Goal: Task Accomplishment & Management: Manage account settings

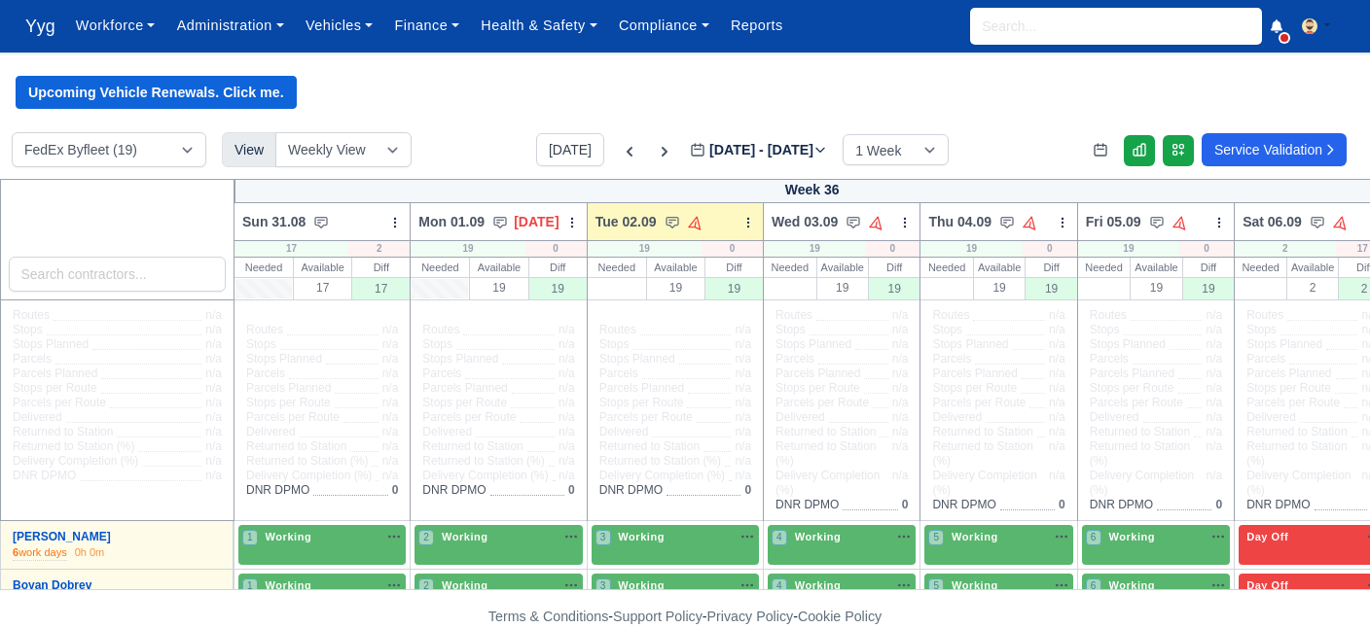
click at [1369, 85] on div "Upcoming Vehicle Renewals. Click me." at bounding box center [685, 92] width 1370 height 33
click at [1062, 30] on input "search" at bounding box center [1116, 26] width 292 height 37
type input "iva"
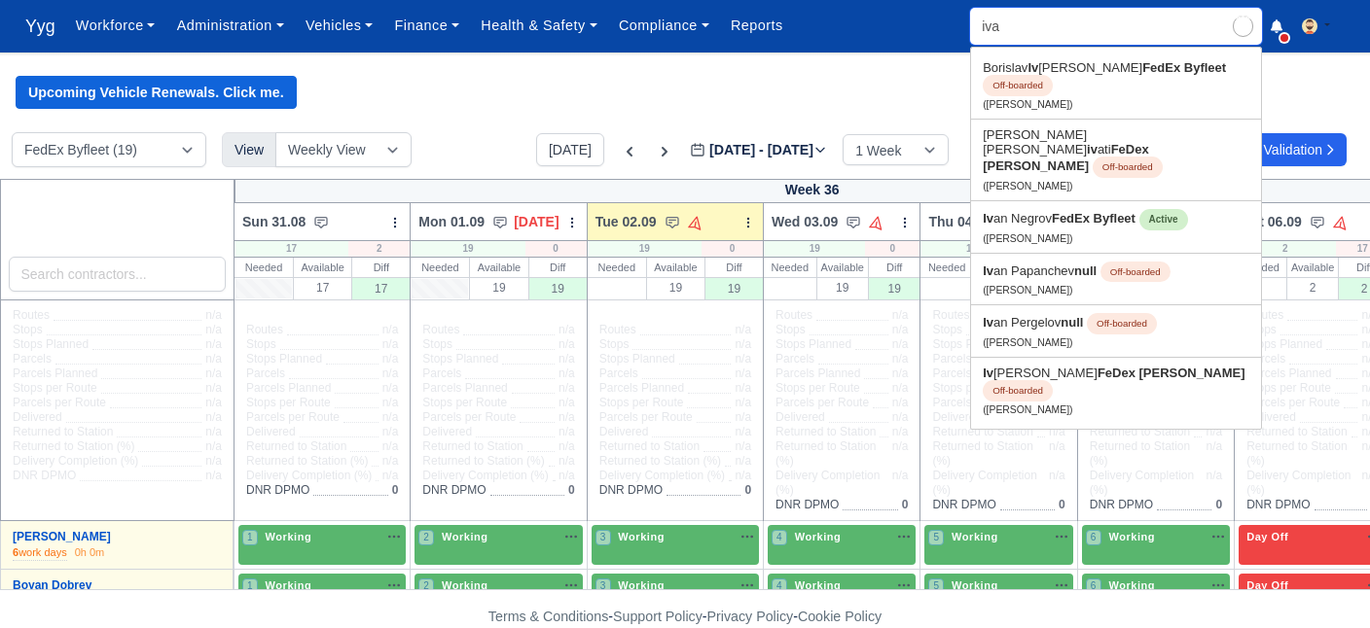
type input "ivan Negrov"
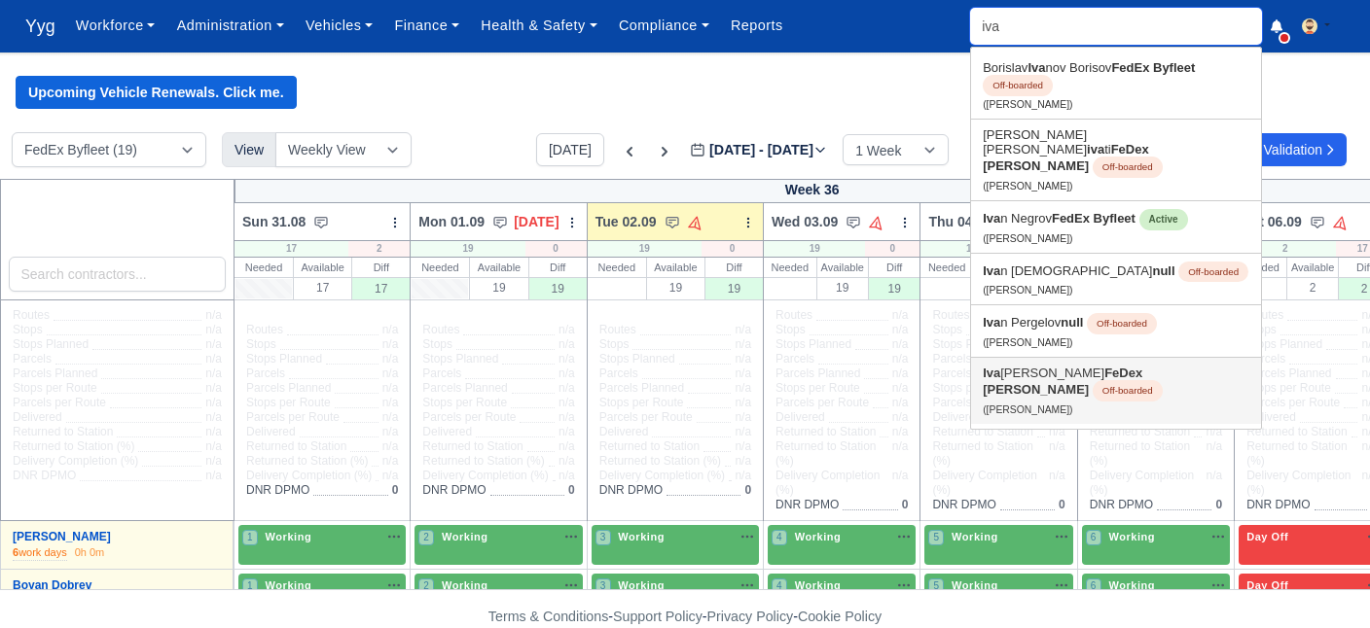
type input "ivay"
type input "ivaylo Kostov"
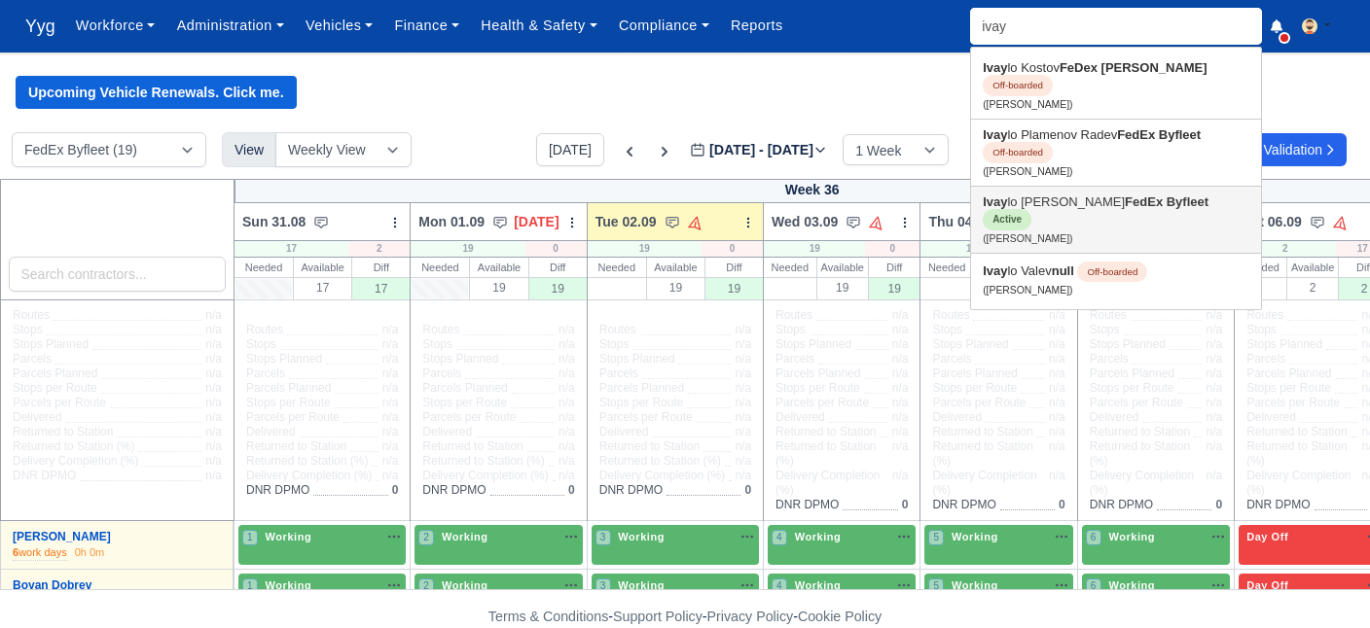
click at [1039, 233] on small "(Ivaylo Stoyanov)" at bounding box center [1027, 238] width 89 height 11
type input "[PERSON_NAME]"
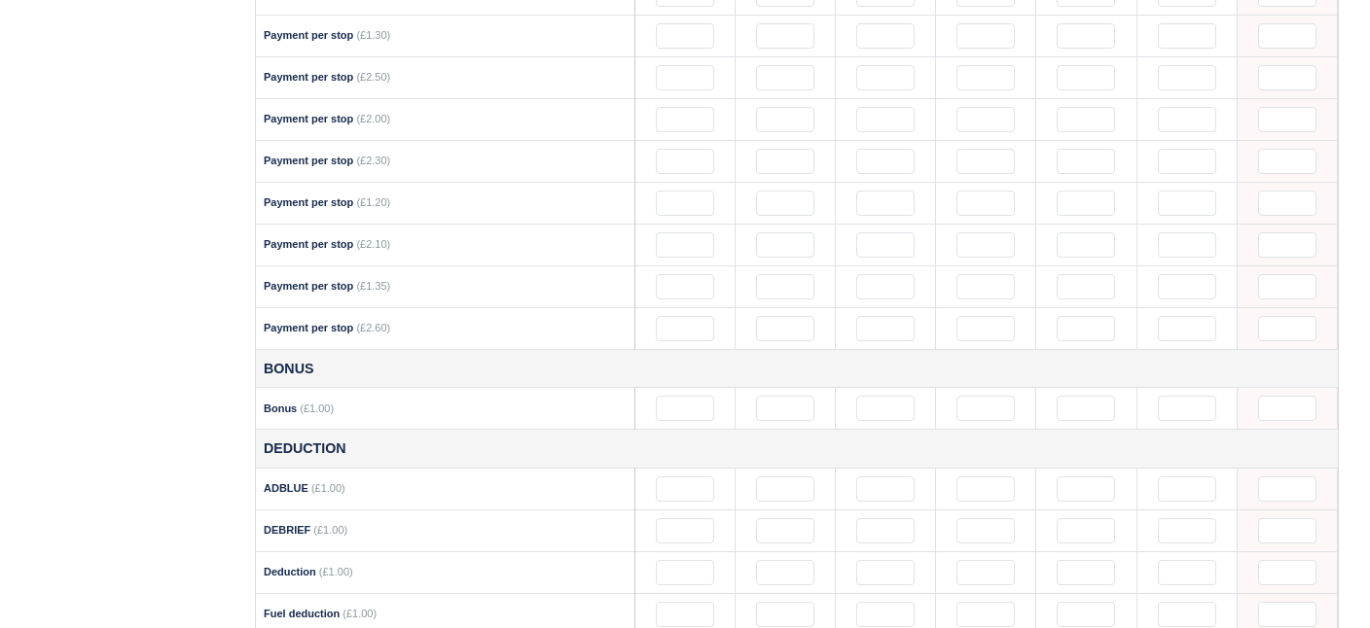
scroll to position [1562, 0]
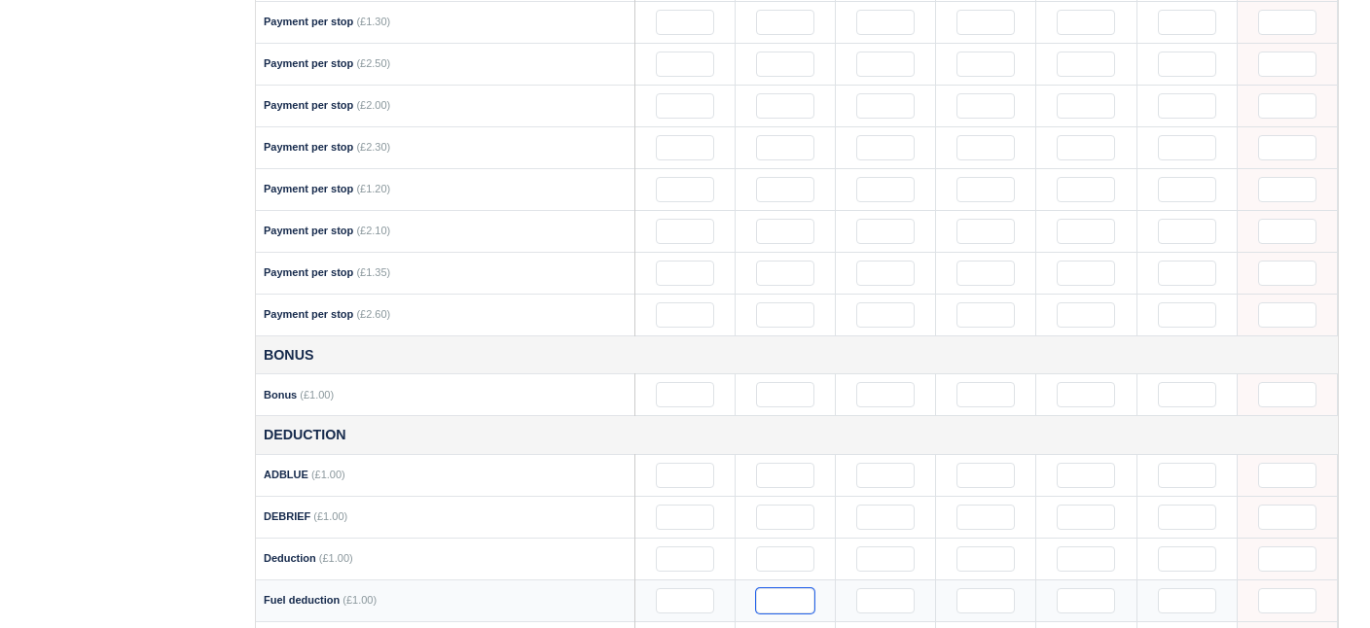
click at [771, 589] on input "text" at bounding box center [785, 601] width 58 height 25
type input "1"
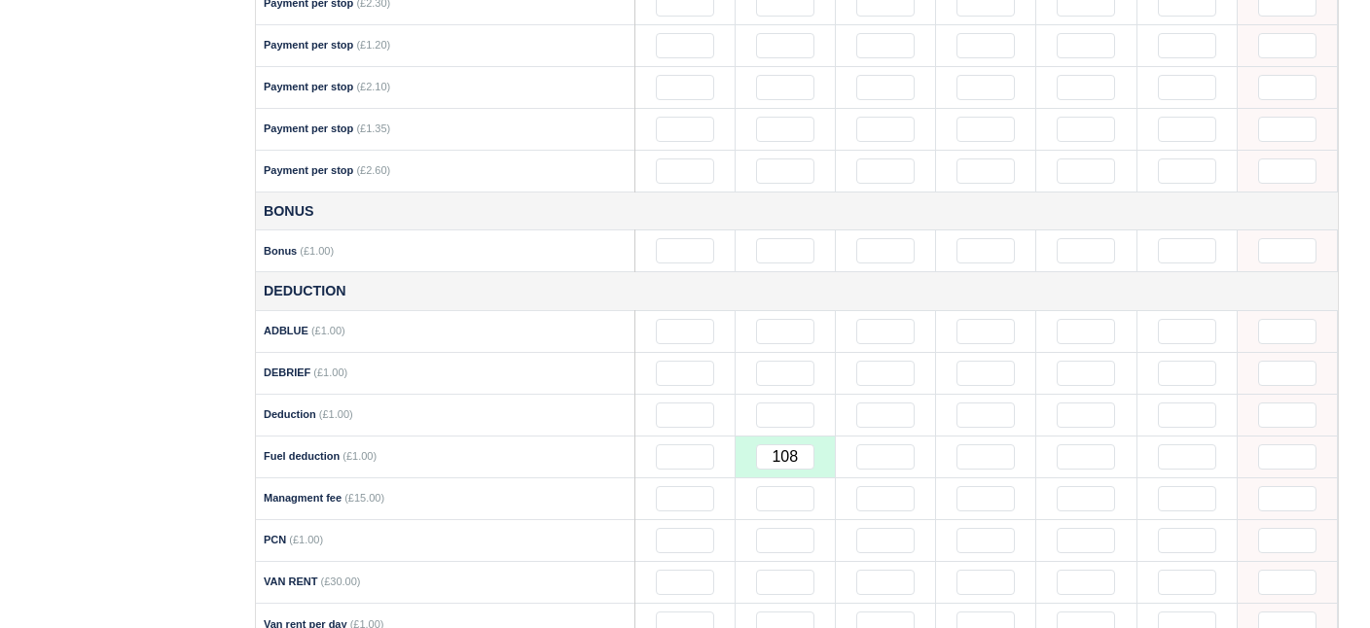
scroll to position [1704, 0]
drag, startPoint x: 1361, startPoint y: 473, endPoint x: 1369, endPoint y: 498, distance: 26.5
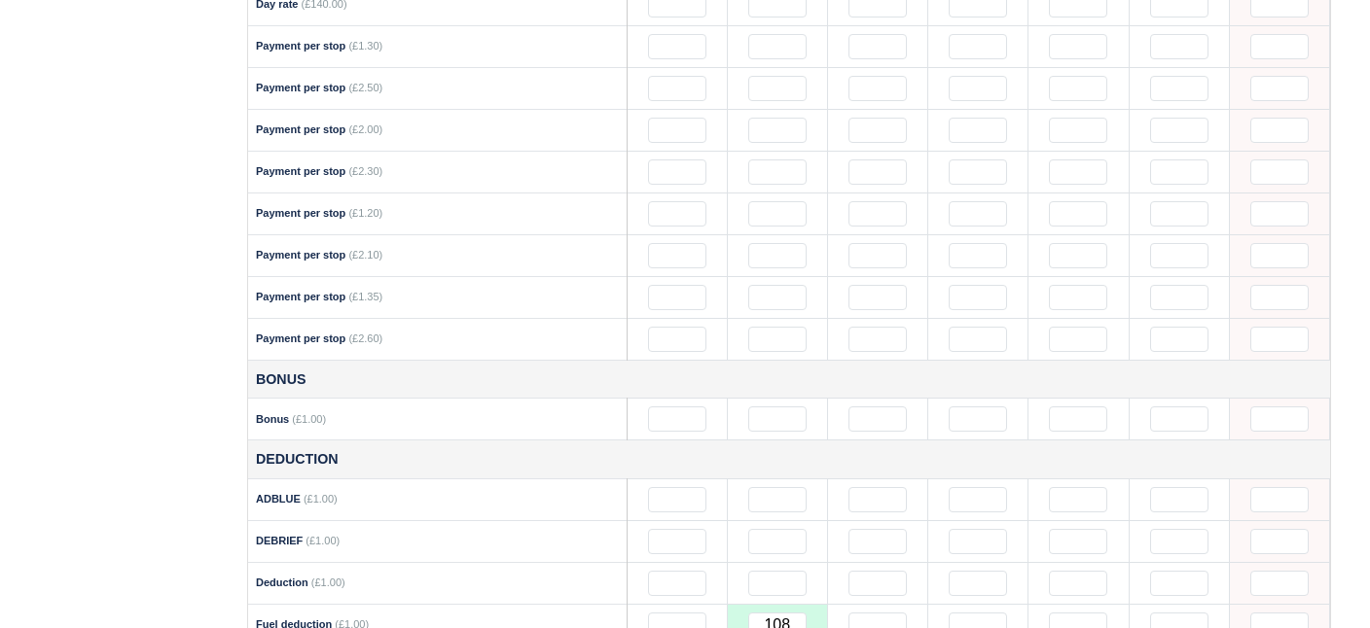
scroll to position [1568, 8]
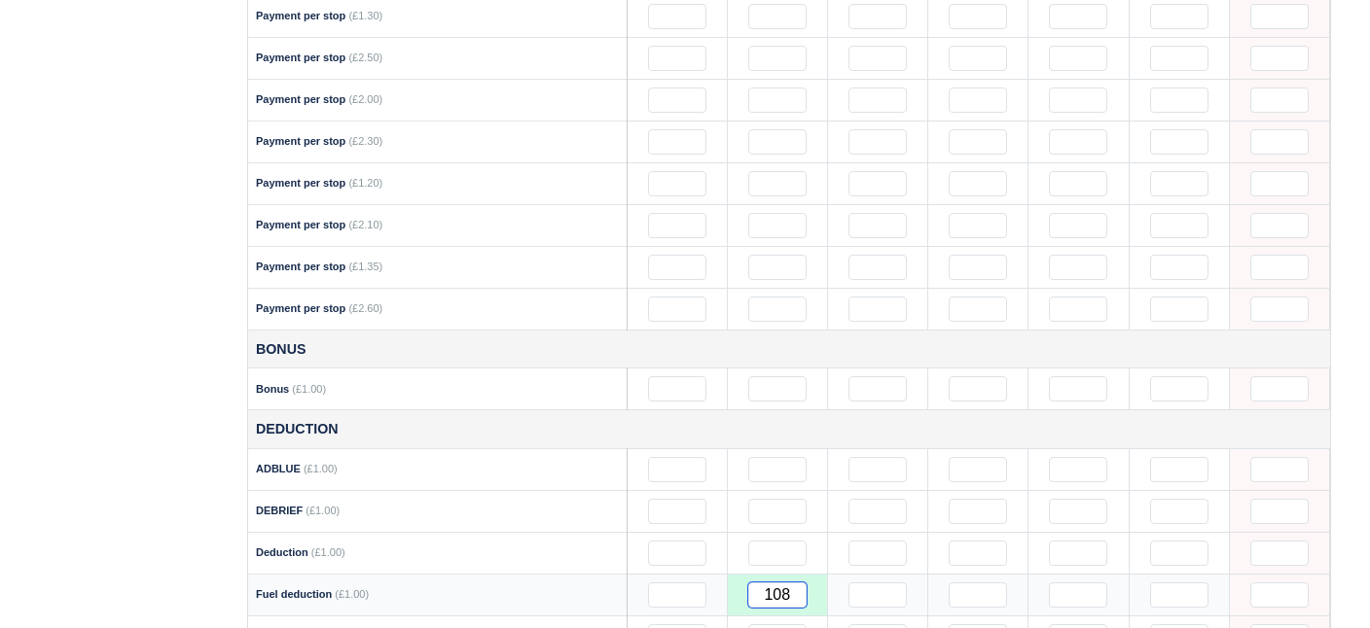
click at [784, 583] on input "108" at bounding box center [777, 595] width 58 height 25
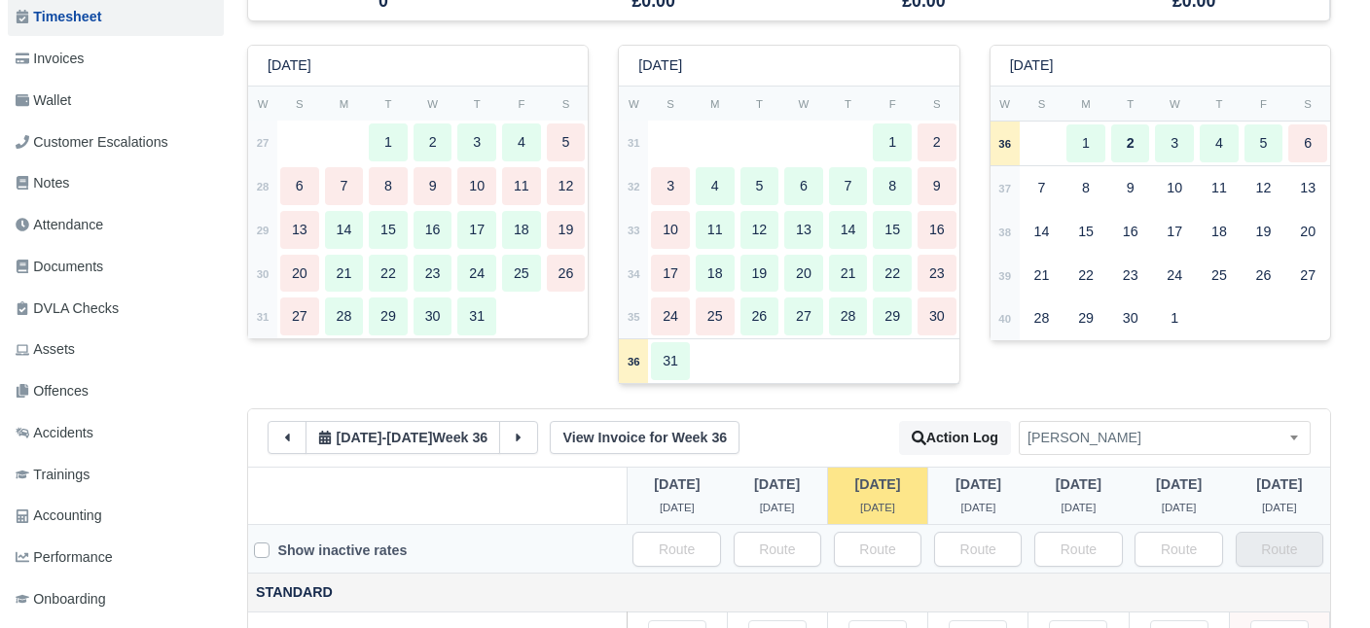
scroll to position [280, 8]
click at [672, 269] on div "17" at bounding box center [670, 276] width 39 height 38
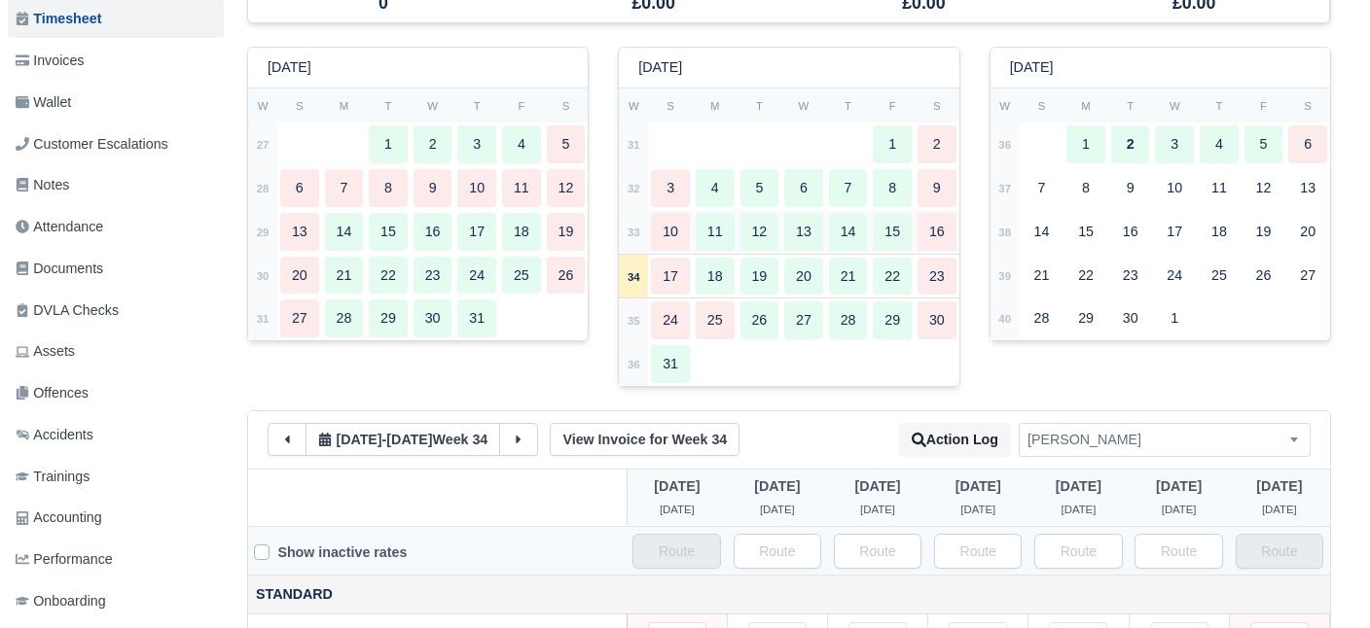
click at [672, 219] on div "10" at bounding box center [670, 232] width 39 height 38
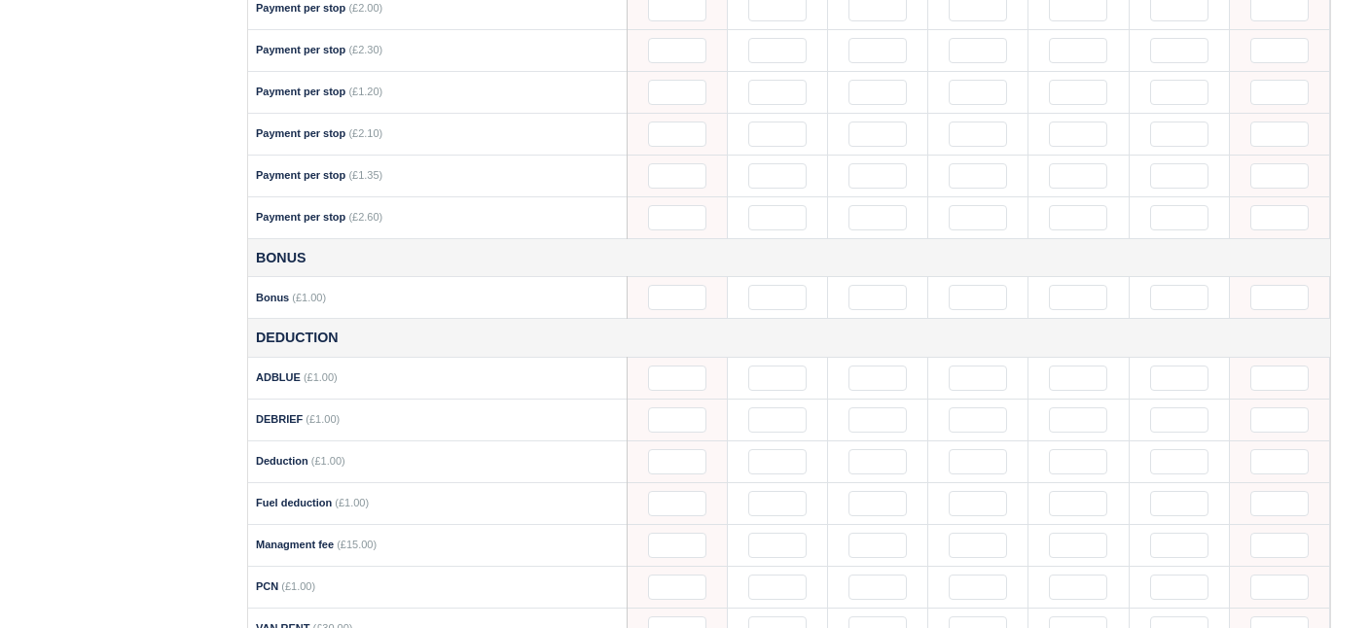
scroll to position [1657, 8]
click at [774, 494] on input "text" at bounding box center [777, 506] width 58 height 25
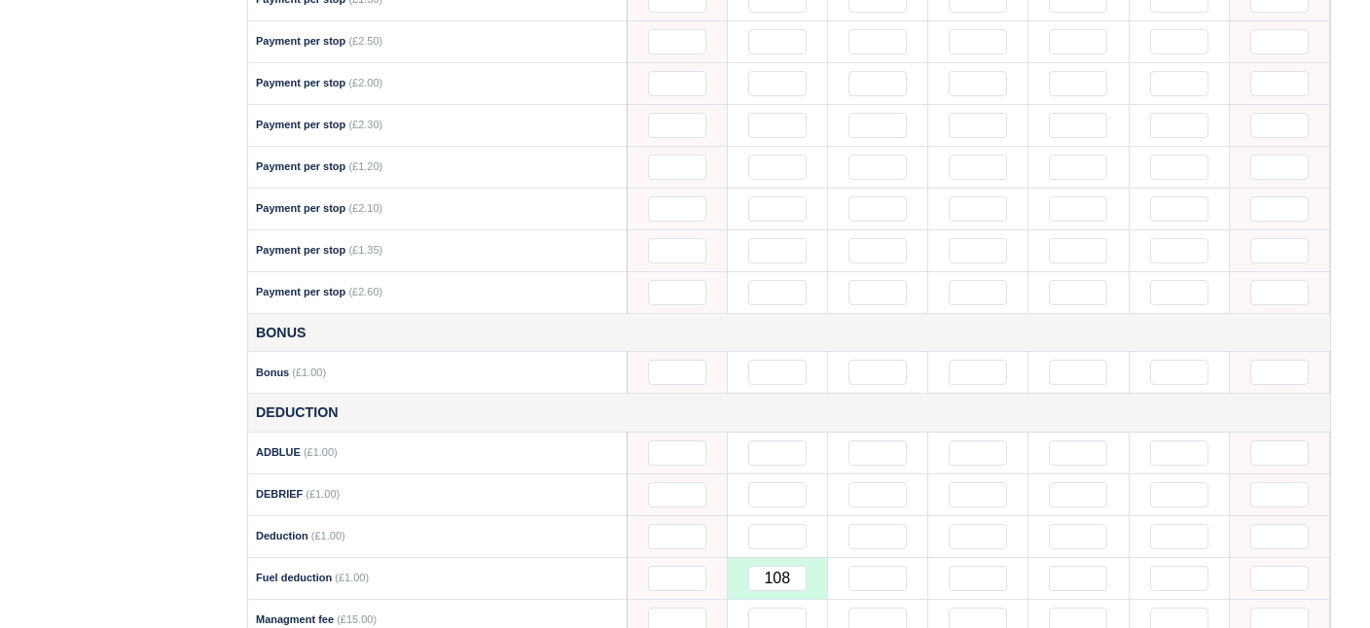
scroll to position [1574, 8]
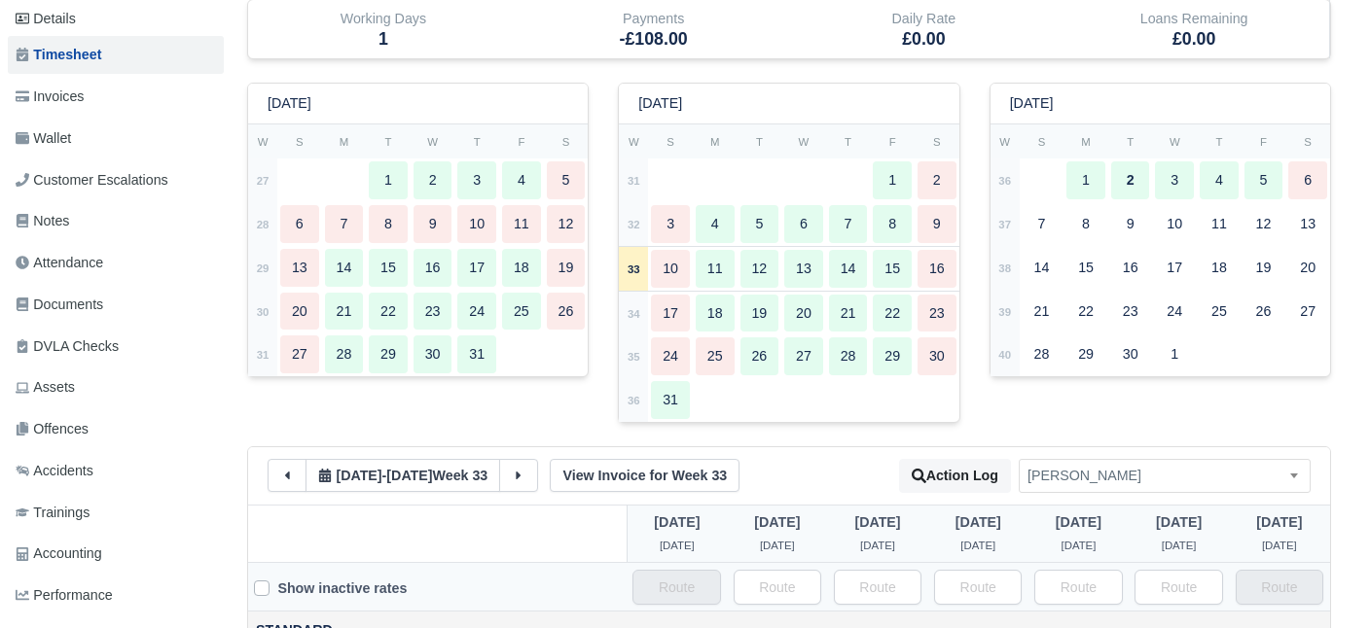
scroll to position [0, 8]
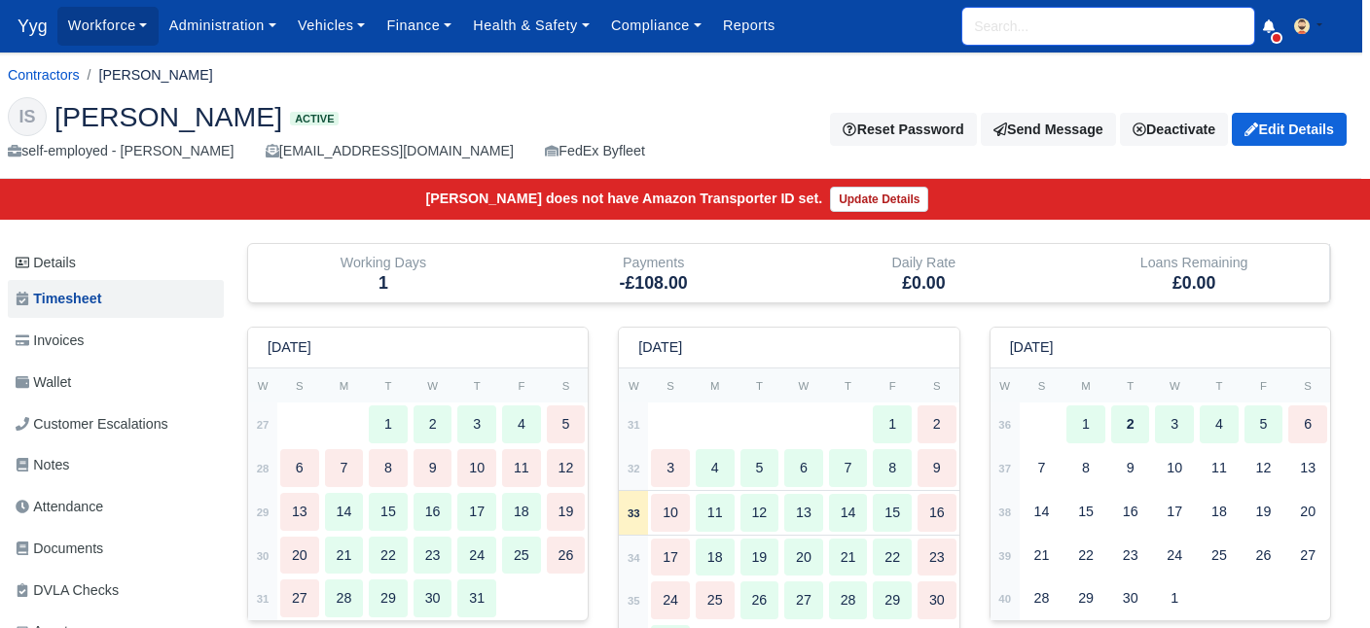
click at [1001, 31] on input "search" at bounding box center [1108, 26] width 292 height 37
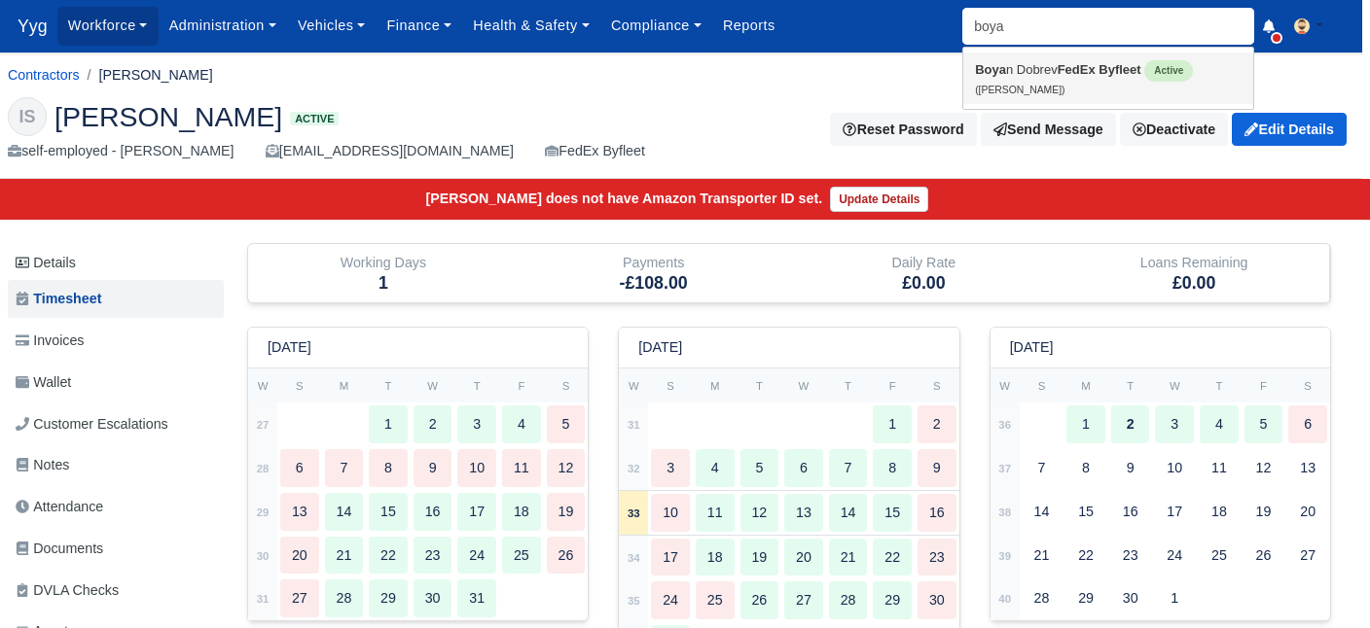
click at [1031, 61] on link "Boya n Dobrev FedEx Byfleet Active (Boyan Dobrev)" at bounding box center [1108, 79] width 290 height 52
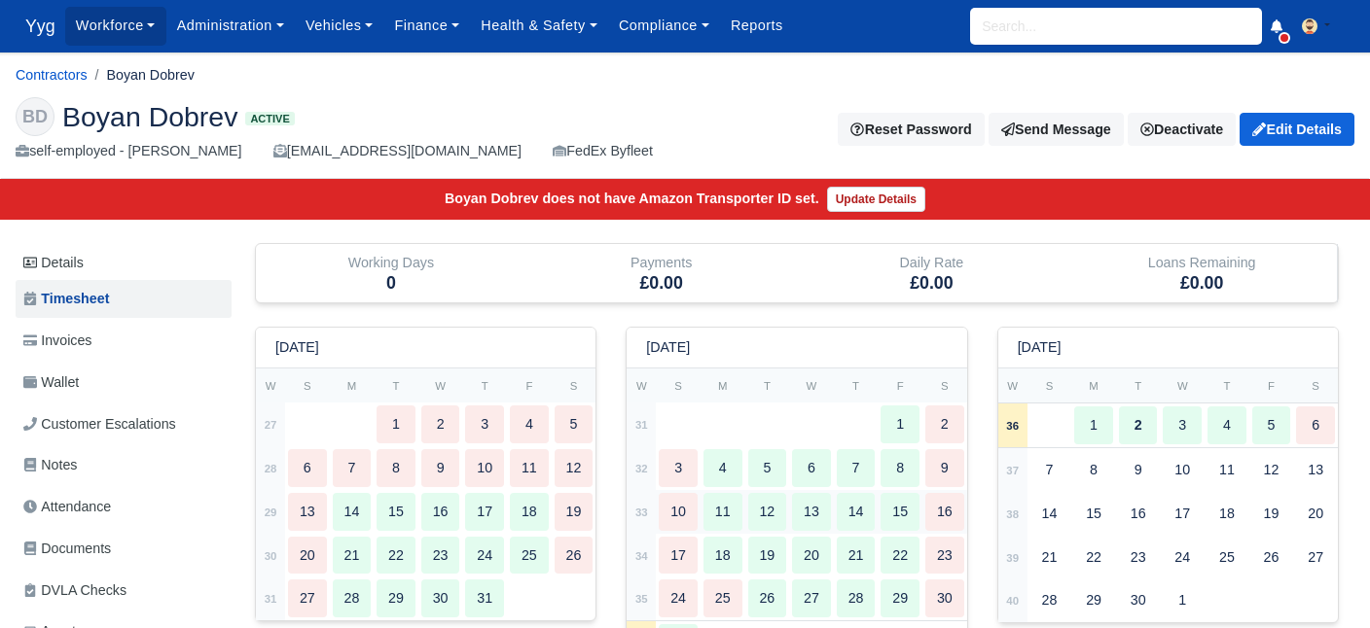
click at [674, 494] on div "10" at bounding box center [678, 512] width 39 height 38
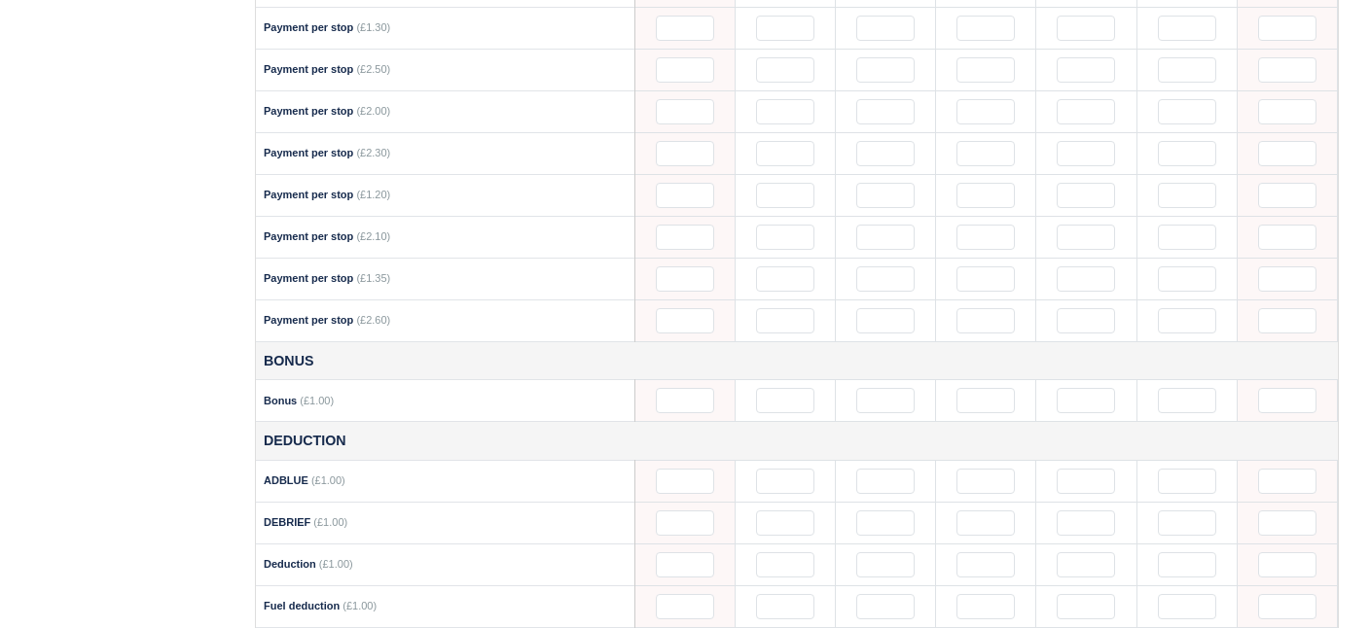
scroll to position [1559, 0]
click at [781, 591] on input "text" at bounding box center [785, 603] width 58 height 25
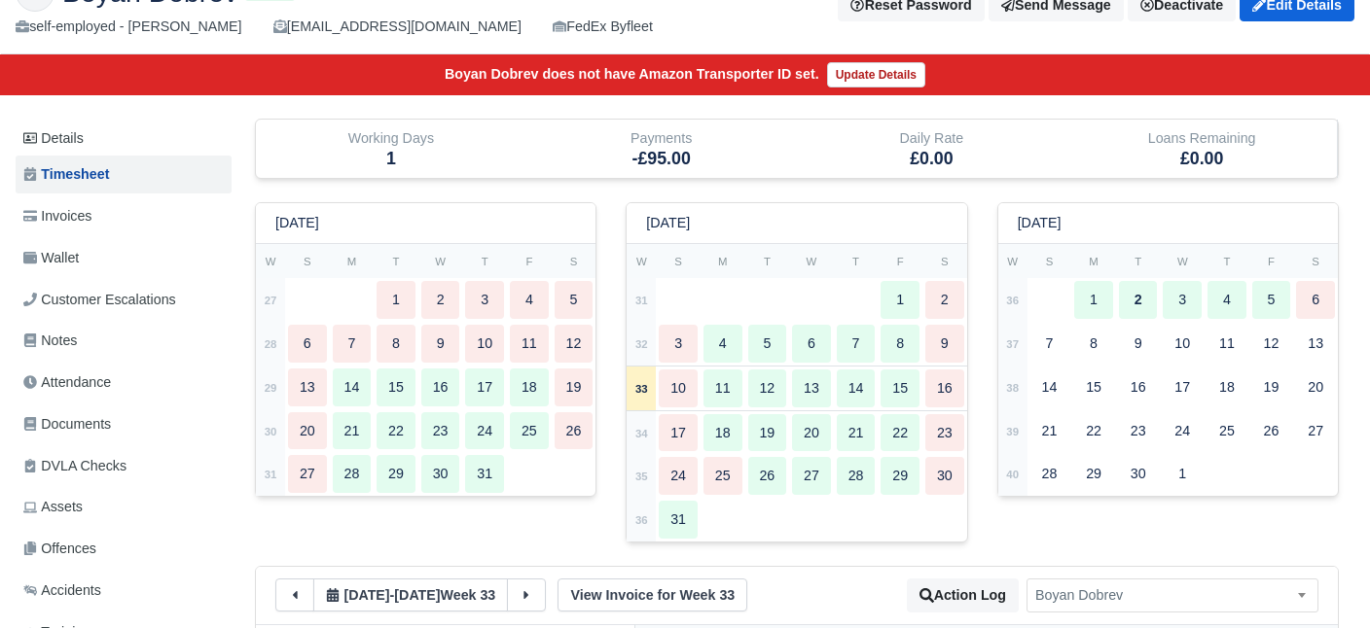
scroll to position [0, 0]
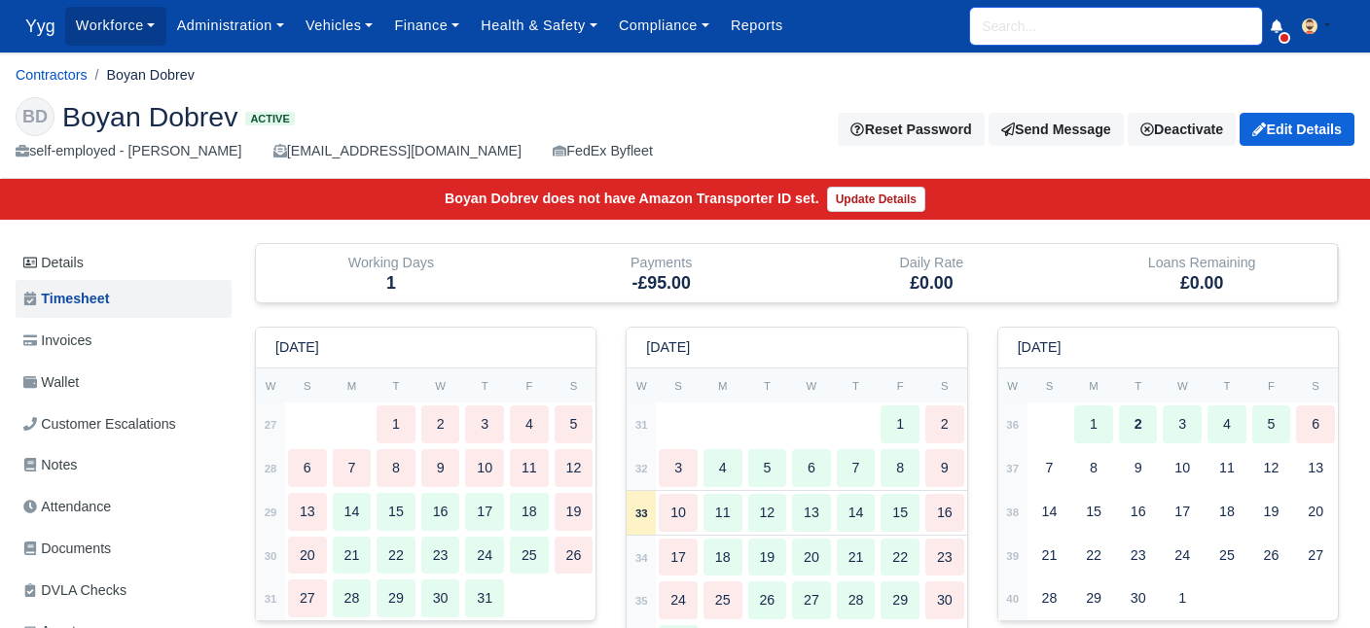
click at [1063, 31] on input "search" at bounding box center [1116, 26] width 292 height 37
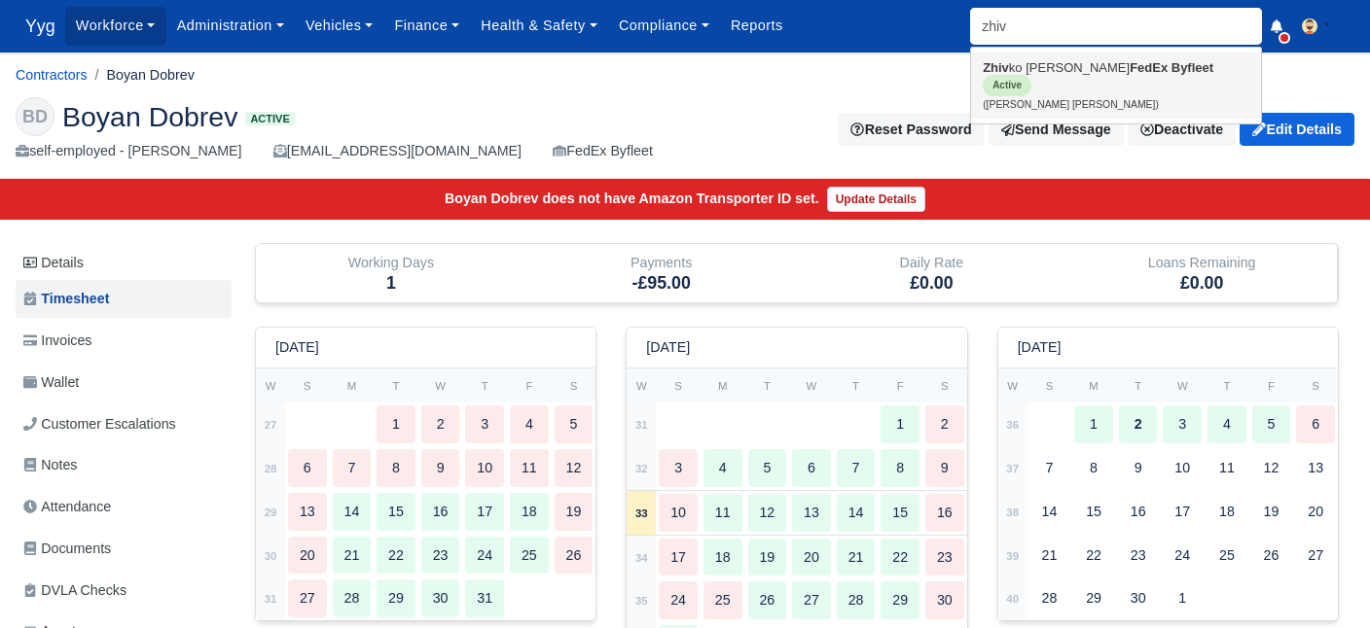
click at [1099, 65] on link "Zhiv ko Stoychev Stoykov FedEx Byfleet Active (Zhivko Stoychev Stoykov)" at bounding box center [1116, 86] width 290 height 66
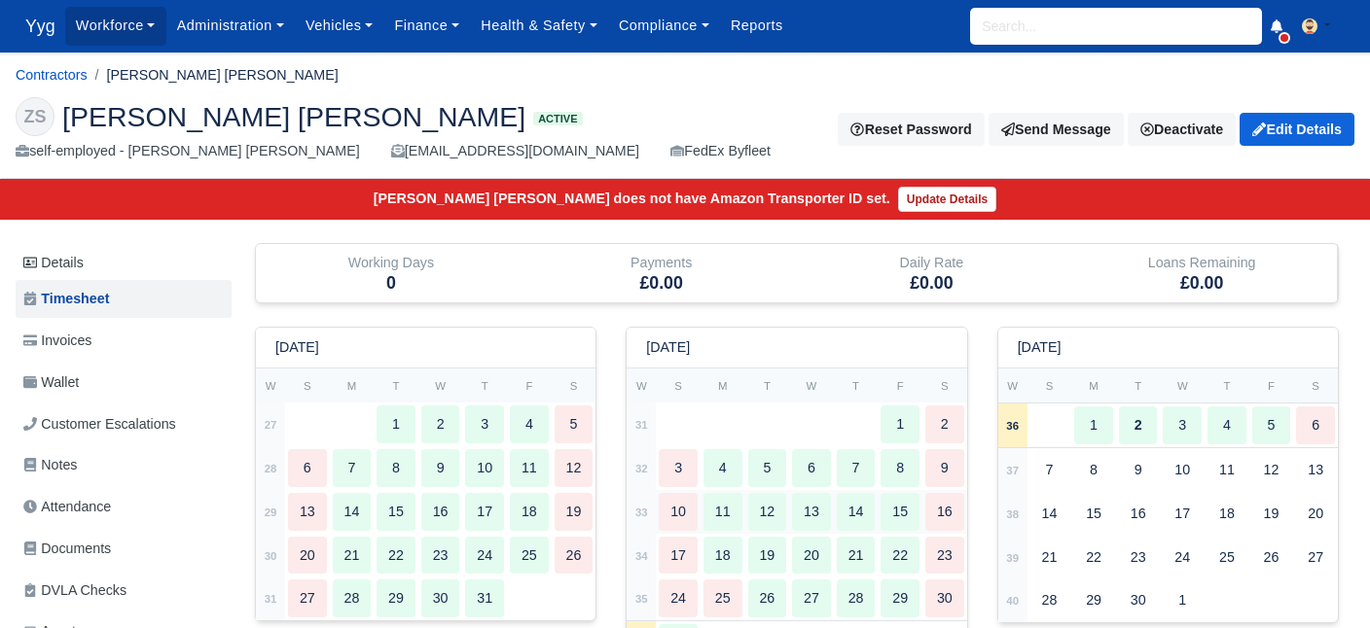
click at [691, 502] on div "10" at bounding box center [678, 512] width 39 height 38
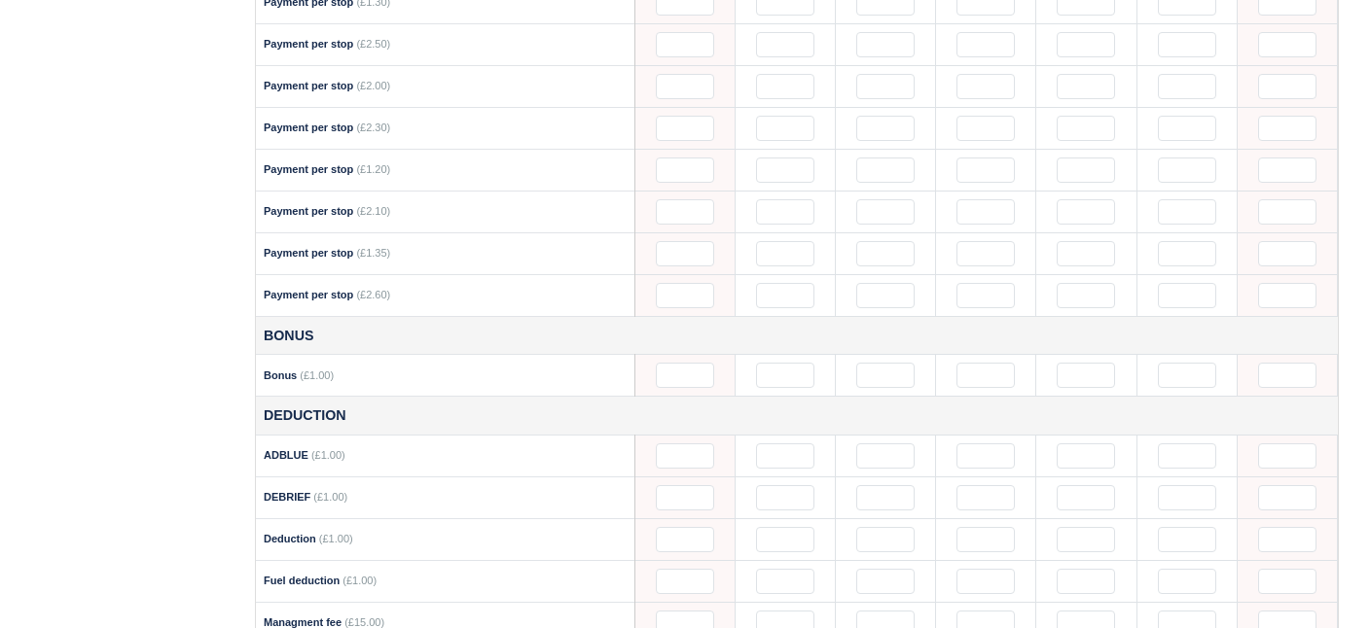
scroll to position [1579, 0]
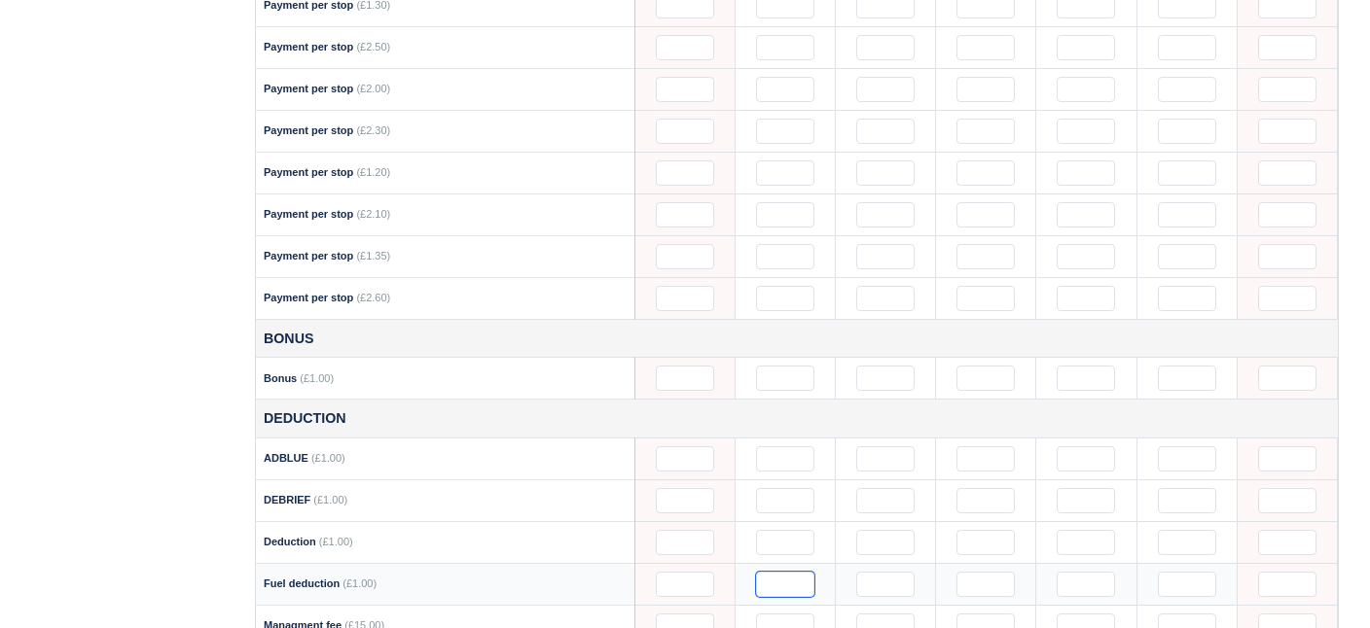
click at [769, 572] on input "text" at bounding box center [785, 584] width 58 height 25
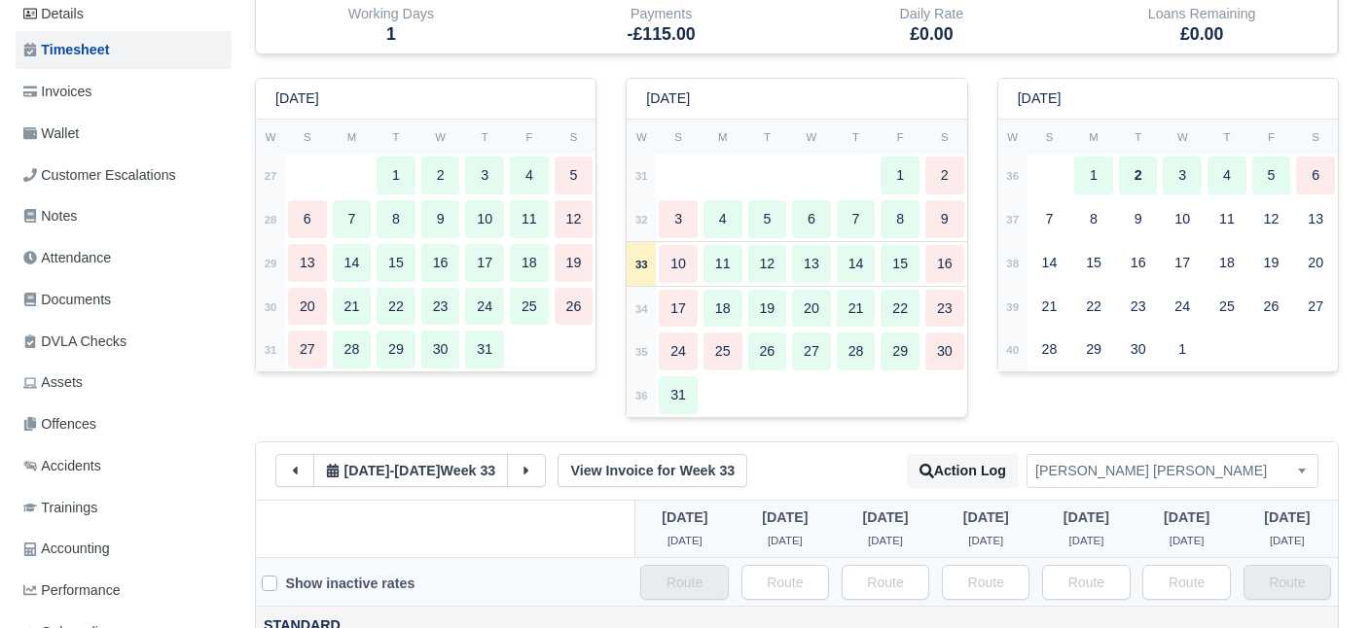
scroll to position [0, 0]
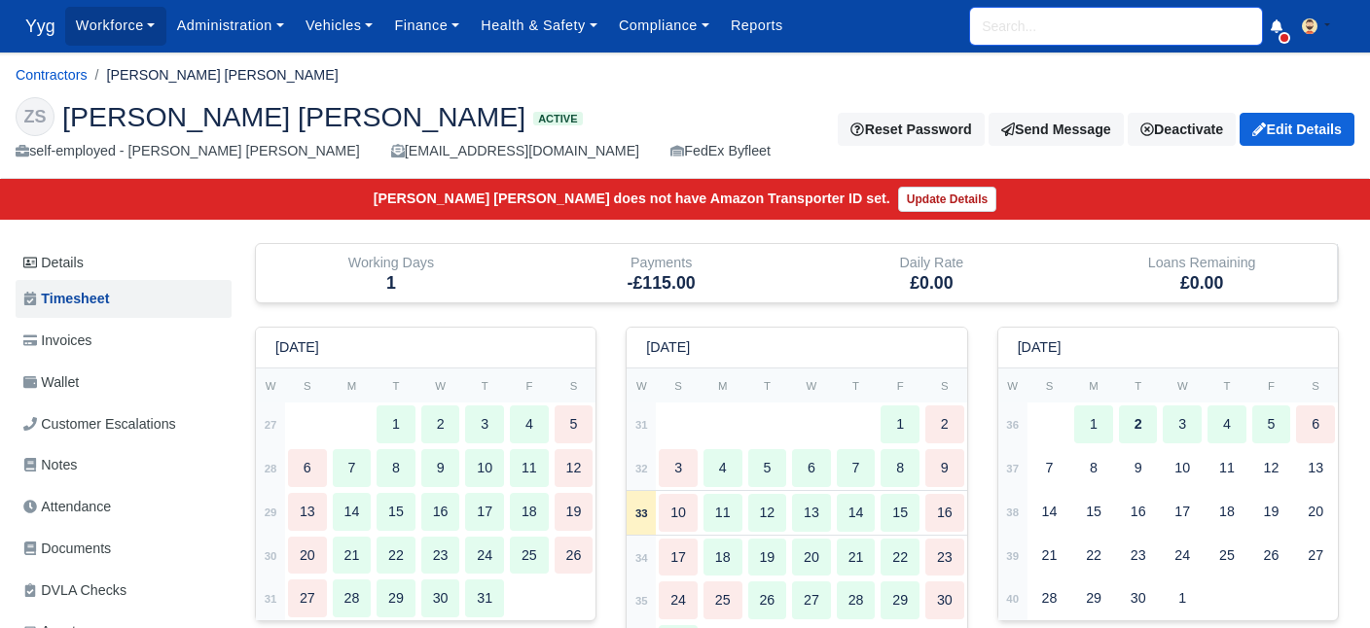
click at [1123, 35] on input "search" at bounding box center [1116, 26] width 292 height 37
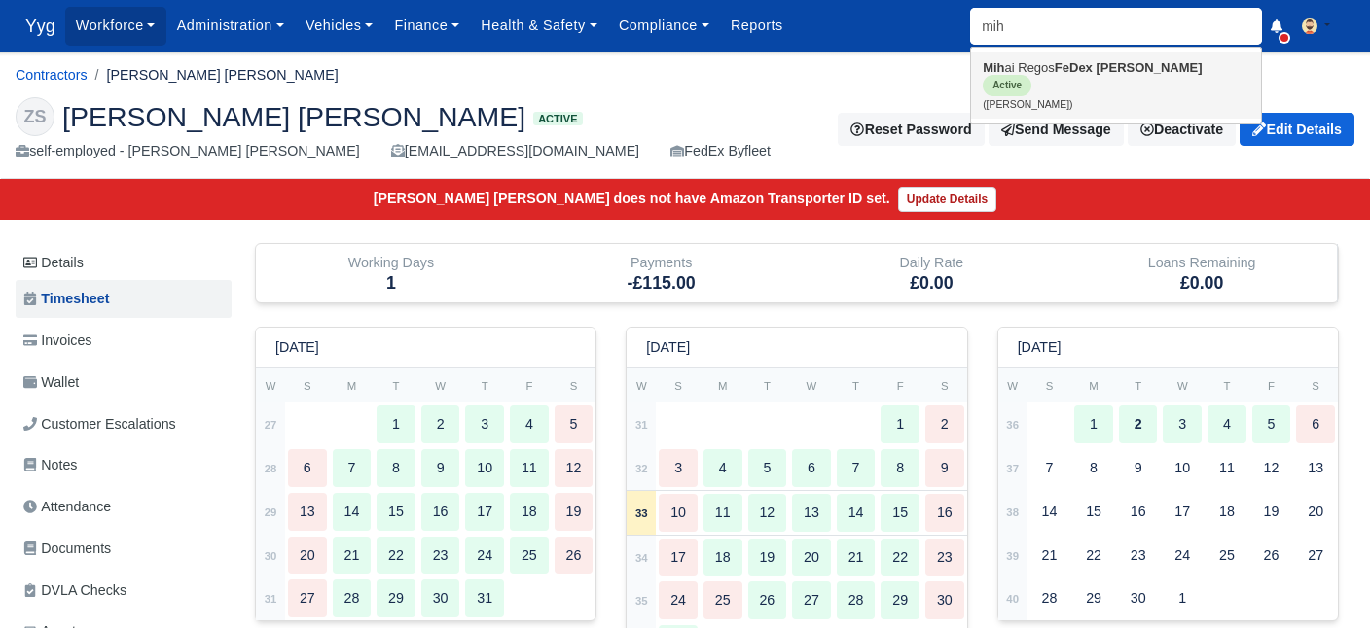
click at [1081, 78] on link "Mih ai Regos FeDex Crawley Active (Mihai Regos)" at bounding box center [1116, 86] width 290 height 66
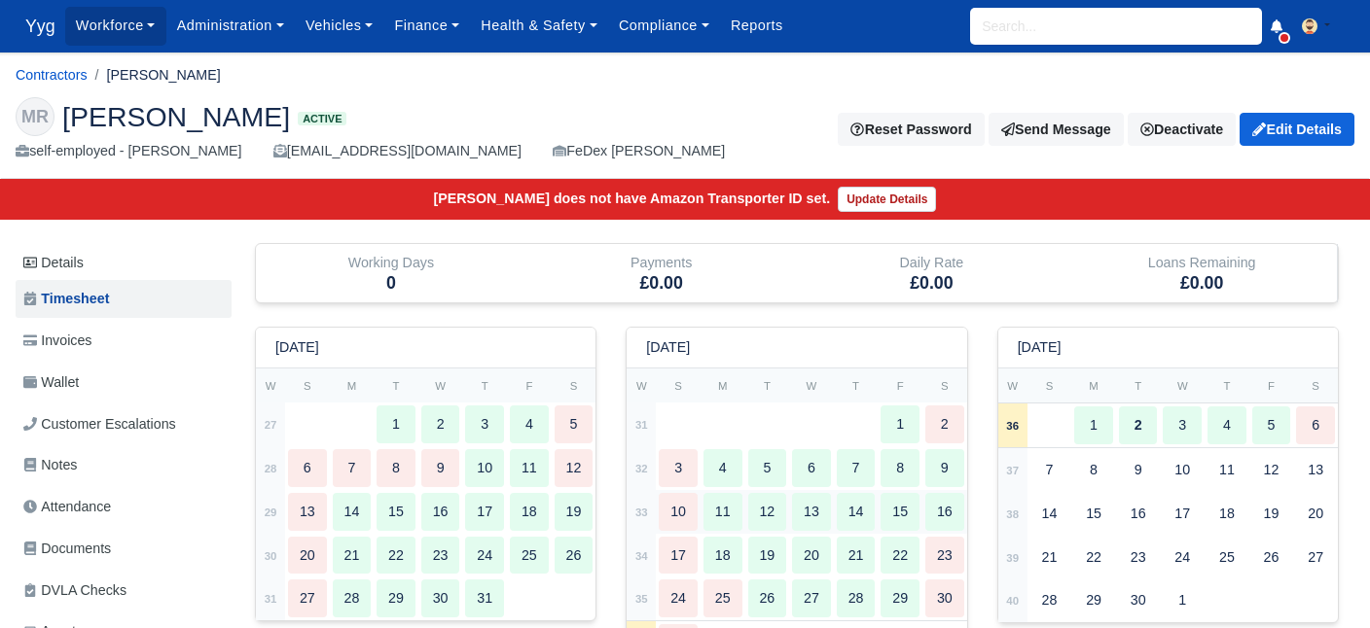
click at [682, 504] on div "10" at bounding box center [678, 512] width 39 height 38
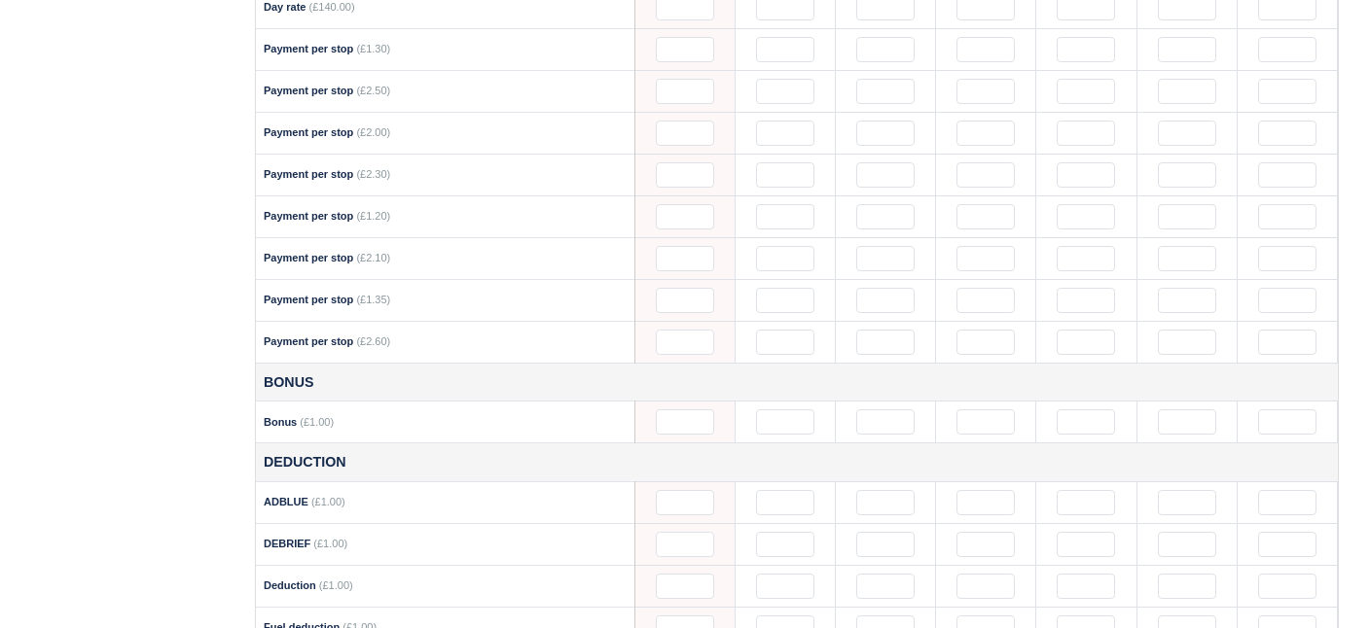
scroll to position [1543, 0]
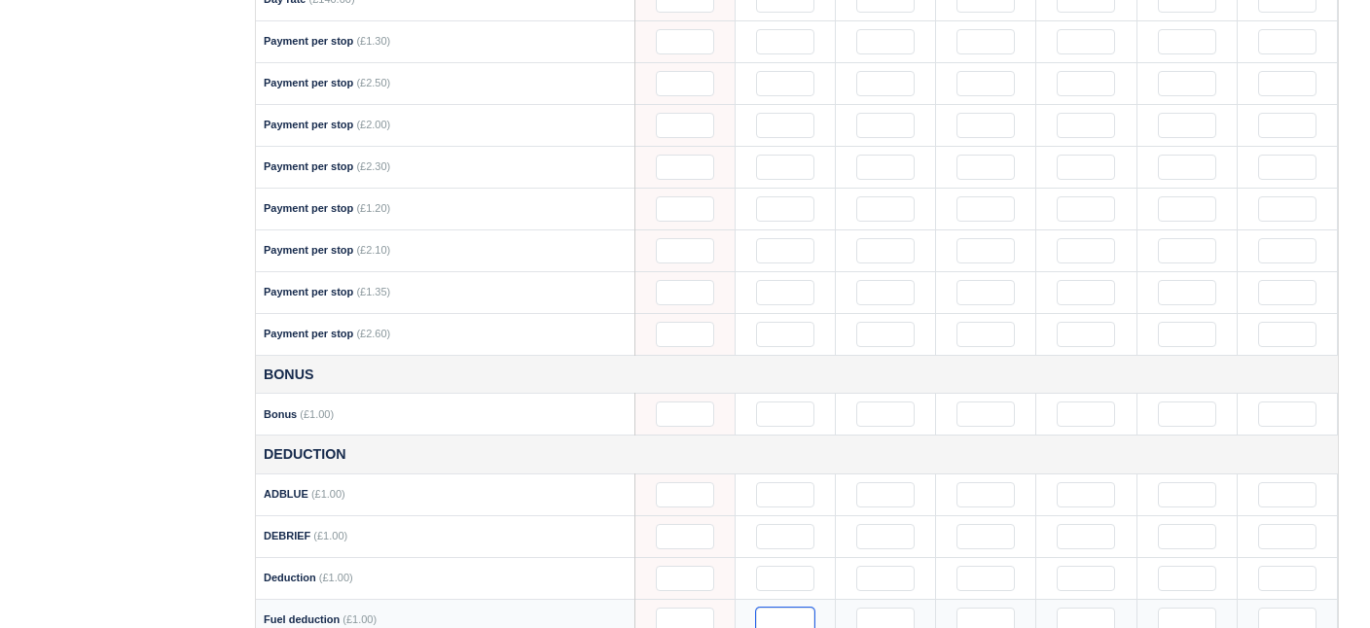
click at [780, 608] on input "text" at bounding box center [785, 620] width 58 height 25
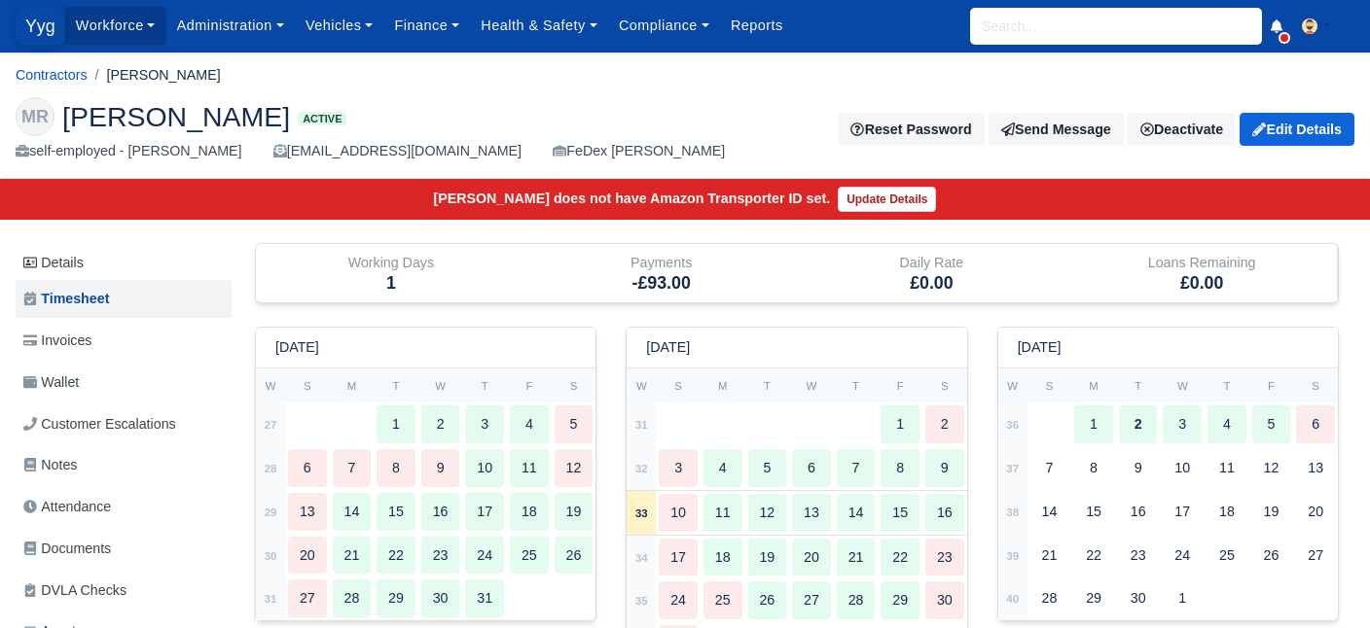
click at [38, 31] on span "Yyg" at bounding box center [41, 26] width 50 height 39
